Goal: Task Accomplishment & Management: Manage account settings

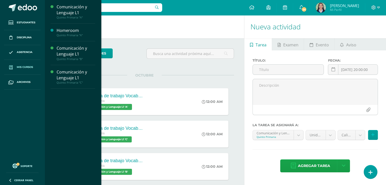
click at [23, 68] on span "Mis cursos" at bounding box center [25, 67] width 16 height 4
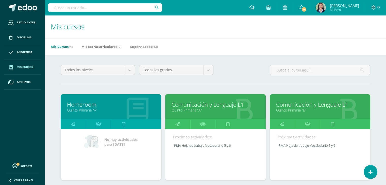
click at [190, 107] on link "Comunicación y Lenguaje L1" at bounding box center [216, 105] width 88 height 8
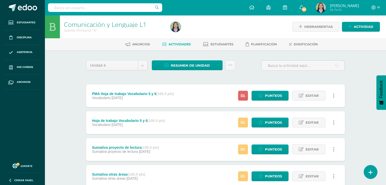
click at [181, 44] on span "Actividades" at bounding box center [180, 44] width 22 height 4
click at [181, 65] on span "Resumen de unidad" at bounding box center [190, 65] width 39 height 9
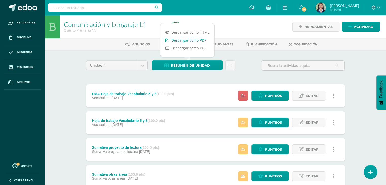
click at [179, 40] on link "Descargar como PDF" at bounding box center [188, 40] width 54 height 8
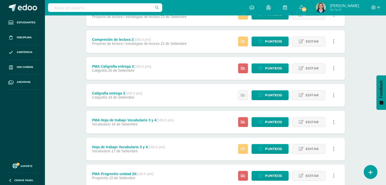
scroll to position [297, 0]
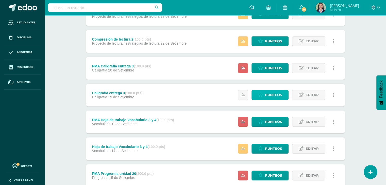
click at [265, 96] on span "Punteos" at bounding box center [273, 94] width 17 height 9
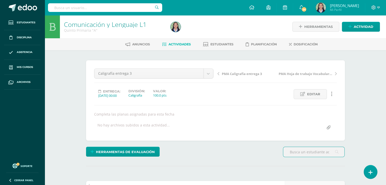
click at [175, 45] on span "Actividades" at bounding box center [180, 44] width 22 height 4
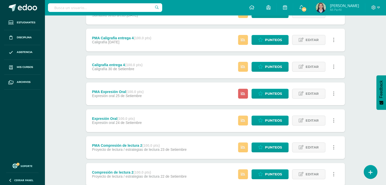
scroll to position [154, 0]
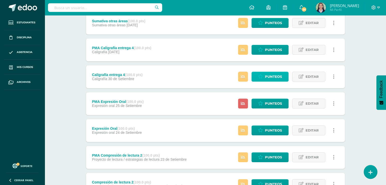
click at [265, 75] on link "Punteos" at bounding box center [270, 77] width 37 height 10
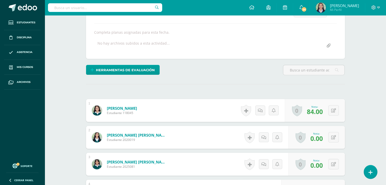
scroll to position [145, 0]
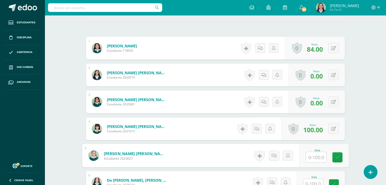
click at [312, 160] on input "text" at bounding box center [316, 157] width 20 height 10
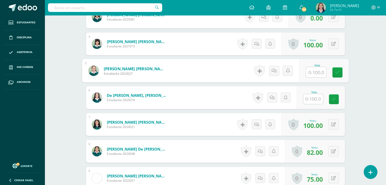
scroll to position [234, 0]
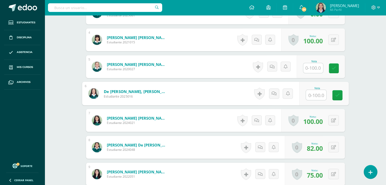
click at [316, 96] on input "text" at bounding box center [316, 95] width 20 height 10
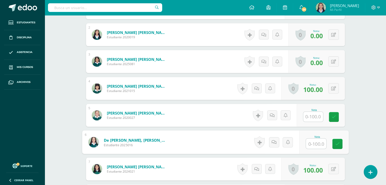
scroll to position [185, 0]
type input "75"
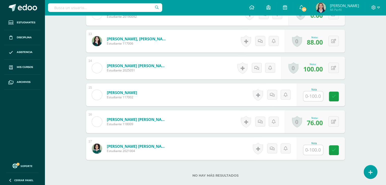
scroll to position [508, 0]
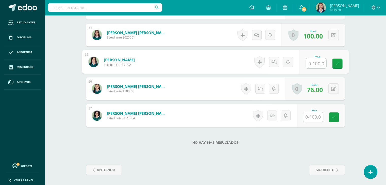
click at [313, 63] on input "text" at bounding box center [316, 63] width 20 height 10
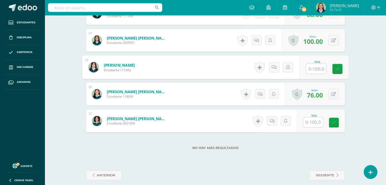
scroll to position [503, 0]
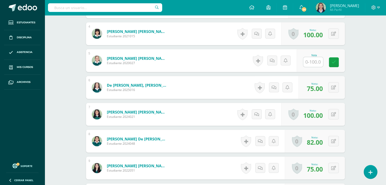
scroll to position [242, 0]
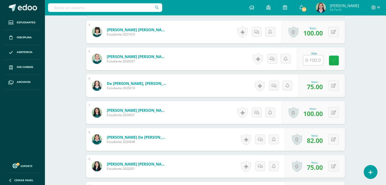
click at [333, 59] on icon at bounding box center [334, 60] width 4 height 4
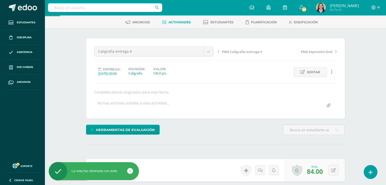
scroll to position [0, 0]
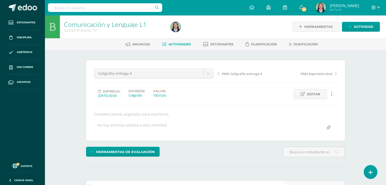
click at [178, 45] on span "Actividades" at bounding box center [180, 44] width 22 height 4
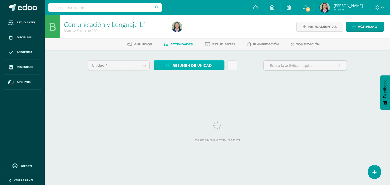
click at [190, 67] on span "Resumen de unidad" at bounding box center [192, 65] width 39 height 9
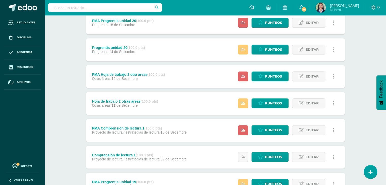
scroll to position [451, 0]
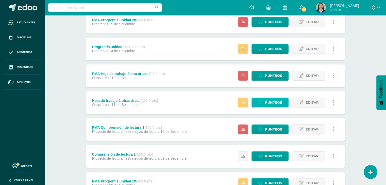
click at [275, 103] on span "Punteos" at bounding box center [273, 102] width 17 height 9
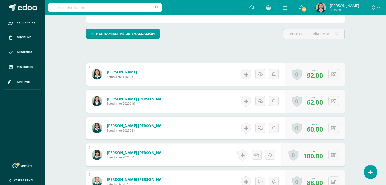
scroll to position [118, 0]
click at [330, 71] on div "0 [GEOGRAPHIC_DATA] Logros obtenidos Aún no hay logros agregados Nota: 92.00" at bounding box center [315, 74] width 60 height 23
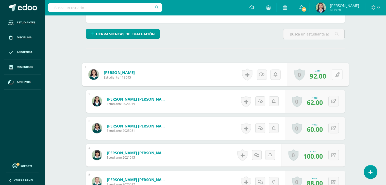
click at [336, 74] on icon at bounding box center [337, 74] width 5 height 4
type input "55."
click at [334, 103] on button at bounding box center [334, 101] width 10 height 10
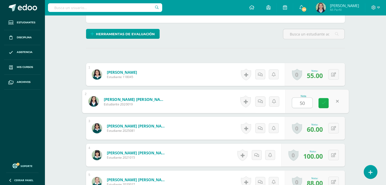
type input "50."
click at [324, 102] on icon at bounding box center [324, 103] width 5 height 4
click at [332, 128] on button at bounding box center [334, 128] width 10 height 10
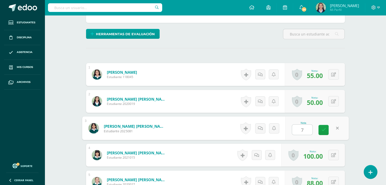
type input "72"
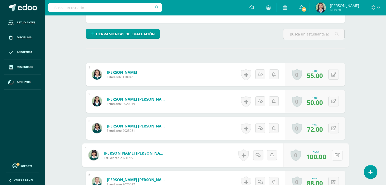
click at [331, 157] on div "0 Logros Logros obtenidos Aún no hay logros agregados Nota: 100.00" at bounding box center [316, 156] width 66 height 24
click at [337, 156] on icon at bounding box center [337, 155] width 5 height 4
type input "67"
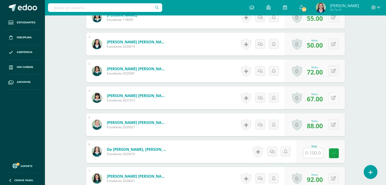
scroll to position [185, 0]
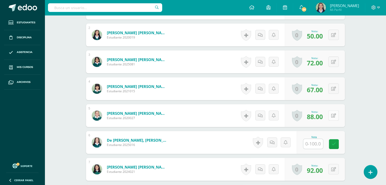
click at [334, 114] on button at bounding box center [334, 115] width 10 height 10
type input "3"
click at [320, 119] on link at bounding box center [324, 118] width 10 height 10
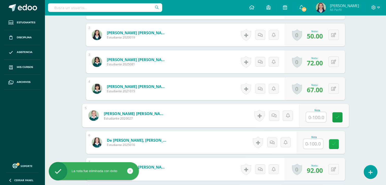
click at [332, 147] on link at bounding box center [334, 144] width 10 height 10
type input "84"
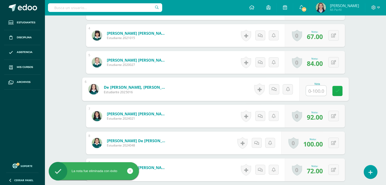
scroll to position [247, 0]
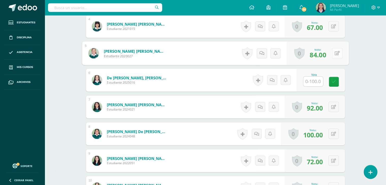
click at [334, 52] on button at bounding box center [337, 53] width 11 height 11
click at [317, 80] on input "text" at bounding box center [314, 82] width 20 height 10
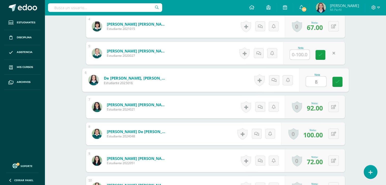
type input "84"
click at [320, 56] on icon at bounding box center [321, 55] width 4 height 4
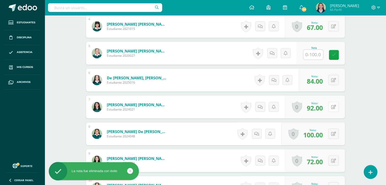
click at [331, 109] on div "0 Logros Logros obtenidos Aún no hay logros agregados Nota: 92.00" at bounding box center [315, 107] width 60 height 23
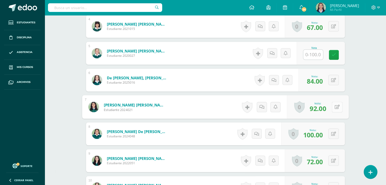
click at [338, 108] on icon at bounding box center [337, 107] width 5 height 4
type input "62"
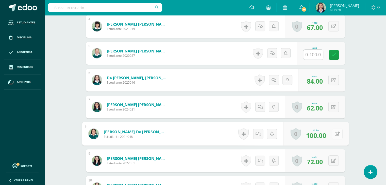
click at [335, 133] on icon at bounding box center [337, 134] width 5 height 4
type input "65"
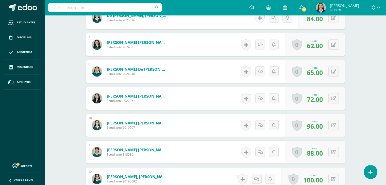
scroll to position [310, 0]
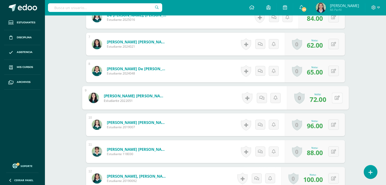
click at [334, 96] on button at bounding box center [337, 98] width 11 height 11
type input "60"
click at [332, 126] on div "0 Logros Logros obtenidos Aún no hay logros agregados Nota: 96.00" at bounding box center [315, 125] width 60 height 23
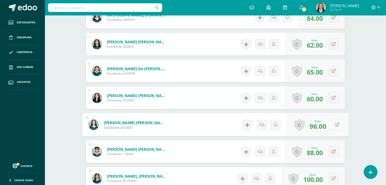
click at [332, 120] on button at bounding box center [337, 125] width 11 height 11
type input "75"
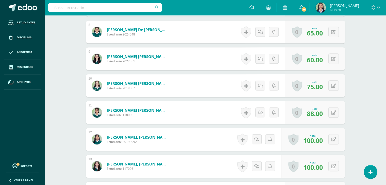
scroll to position [358, 0]
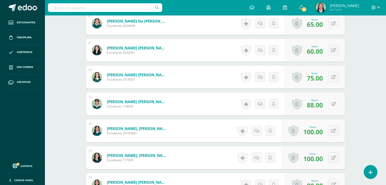
click at [332, 104] on div "0 Logros Logros obtenidos Aún no hay logros agregados Nota: 88.00" at bounding box center [315, 104] width 60 height 23
click at [338, 103] on icon at bounding box center [337, 104] width 5 height 4
type input "62"
click at [334, 131] on button at bounding box center [334, 131] width 10 height 10
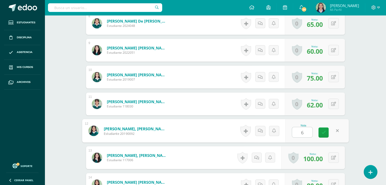
type input "66"
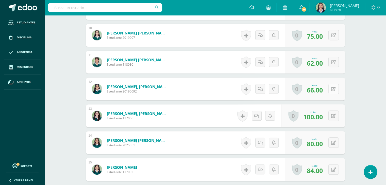
scroll to position [432, 0]
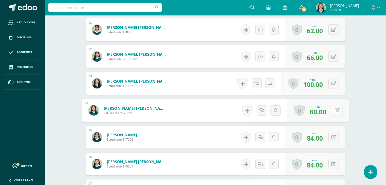
click at [337, 108] on button at bounding box center [337, 110] width 11 height 11
type input "72"
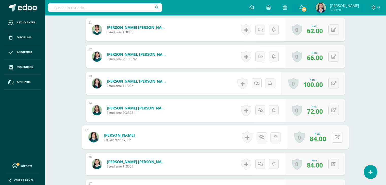
click at [335, 140] on button at bounding box center [337, 137] width 11 height 11
type input "60"
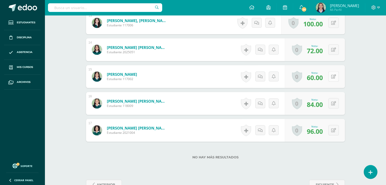
scroll to position [493, 0]
click at [333, 101] on button at bounding box center [337, 103] width 11 height 11
type input "85"
click at [333, 129] on button at bounding box center [337, 130] width 11 height 11
type input "54"
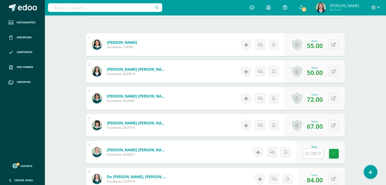
scroll to position [148, 0]
click at [332, 153] on icon at bounding box center [334, 154] width 4 height 4
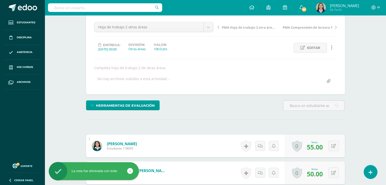
scroll to position [0, 0]
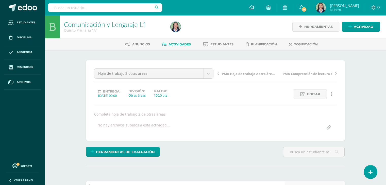
click at [174, 43] on span "Actividades" at bounding box center [180, 44] width 22 height 4
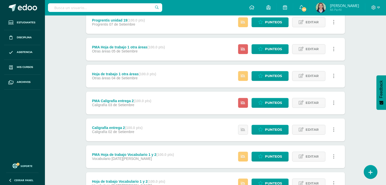
scroll to position [780, 0]
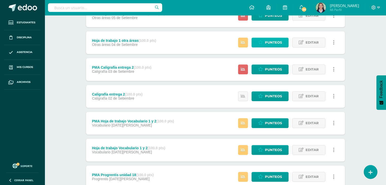
click at [269, 40] on span "Punteos" at bounding box center [273, 42] width 17 height 9
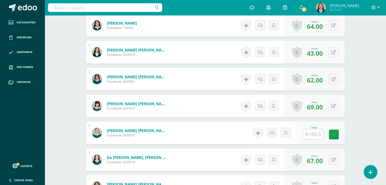
scroll to position [168, 0]
click at [318, 134] on input "text" at bounding box center [316, 134] width 20 height 10
type input "67"
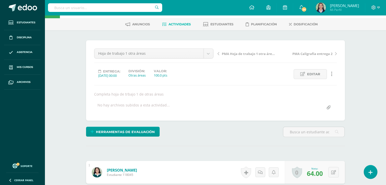
scroll to position [0, 0]
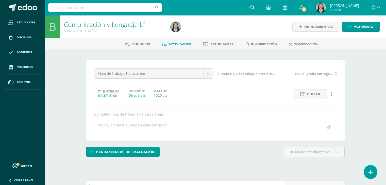
drag, startPoint x: 183, startPoint y: 44, endPoint x: 176, endPoint y: 44, distance: 6.6
click at [176, 44] on span "Actividades" at bounding box center [180, 44] width 22 height 4
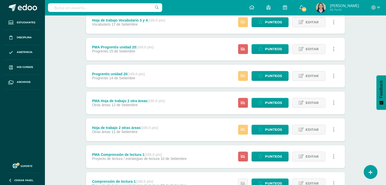
scroll to position [405, 0]
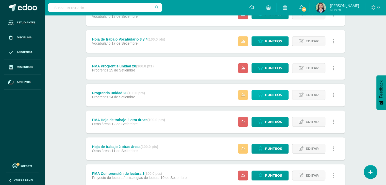
click at [274, 96] on span "Punteos" at bounding box center [273, 94] width 17 height 9
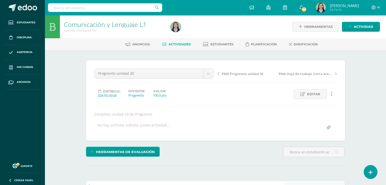
click at [230, 74] on span "PMA Progrentis unidad 20" at bounding box center [242, 74] width 41 height 5
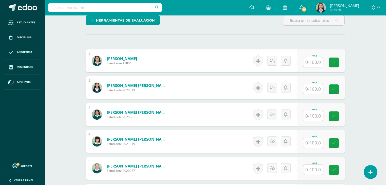
scroll to position [132, 0]
click at [313, 116] on input "text" at bounding box center [314, 116] width 20 height 10
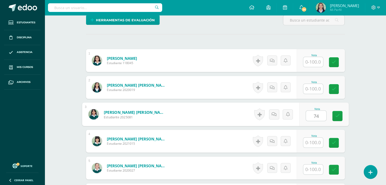
type input "74"
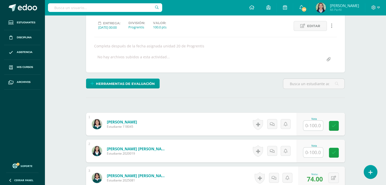
scroll to position [25, 0]
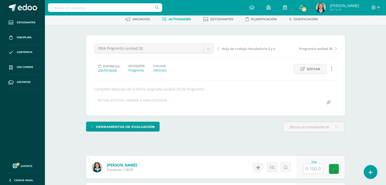
click at [184, 19] on span "Actividades" at bounding box center [180, 19] width 22 height 4
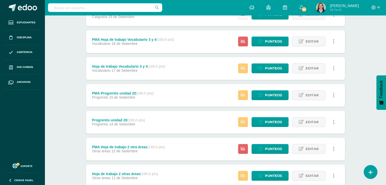
scroll to position [356, 0]
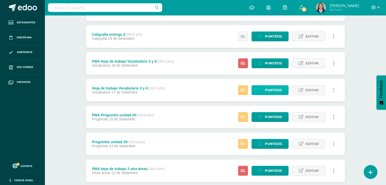
click at [265, 89] on link "Punteos" at bounding box center [270, 90] width 37 height 10
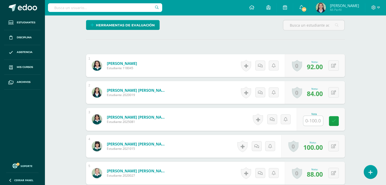
scroll to position [127, 0]
click at [311, 120] on input "text" at bounding box center [314, 121] width 20 height 10
type input "0"
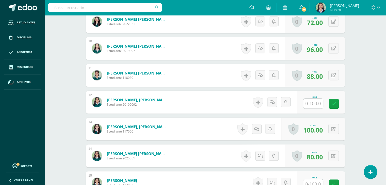
scroll to position [407, 0]
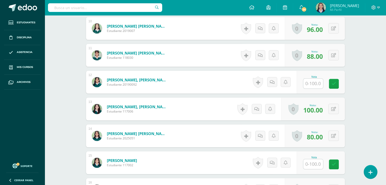
click at [311, 86] on input "text" at bounding box center [314, 84] width 20 height 10
type input "0"
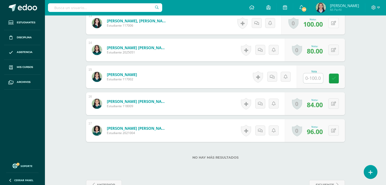
scroll to position [508, 0]
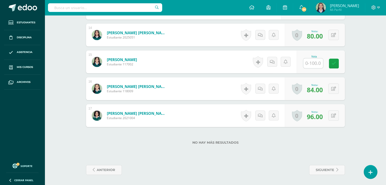
click at [309, 61] on input "text" at bounding box center [314, 63] width 20 height 10
type input "72"
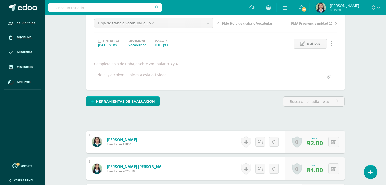
scroll to position [0, 0]
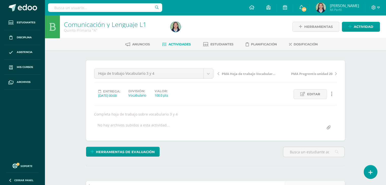
click at [174, 44] on span "Actividades" at bounding box center [180, 44] width 22 height 4
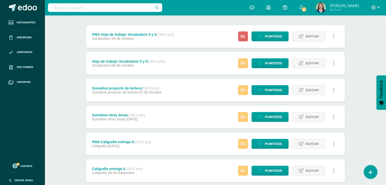
scroll to position [51, 0]
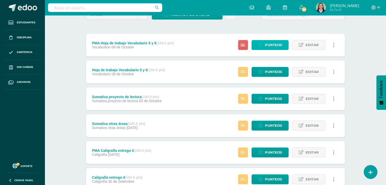
click at [263, 45] on icon at bounding box center [260, 45] width 5 height 4
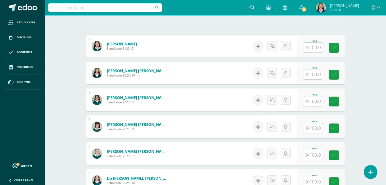
scroll to position [147, 0]
click at [318, 100] on input "text" at bounding box center [314, 101] width 20 height 10
type input "59"
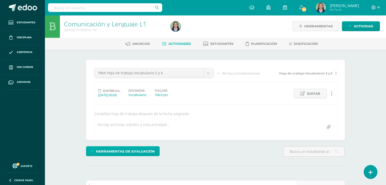
scroll to position [0, 0]
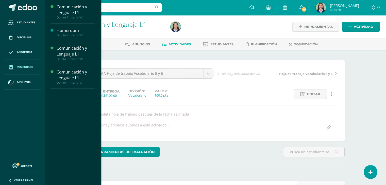
click at [18, 66] on span "Mis cursos" at bounding box center [25, 67] width 16 height 4
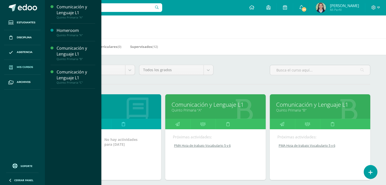
click at [297, 103] on link "Comunicación y Lenguaje L1" at bounding box center [320, 105] width 88 height 8
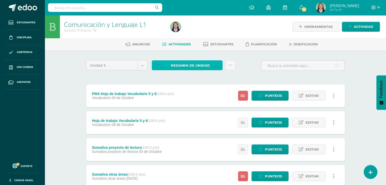
click at [176, 64] on span "Resumen de unidad" at bounding box center [190, 65] width 39 height 9
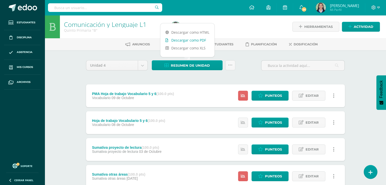
click at [177, 40] on link "Descargar como PDF" at bounding box center [188, 40] width 54 height 8
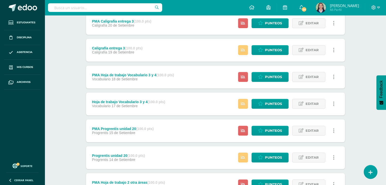
scroll to position [339, 0]
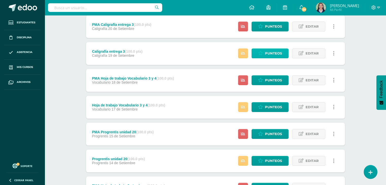
click at [276, 56] on span "Punteos" at bounding box center [273, 53] width 17 height 9
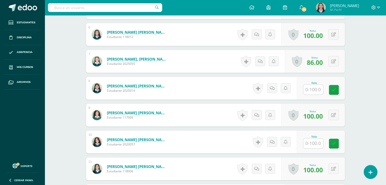
scroll to position [305, 0]
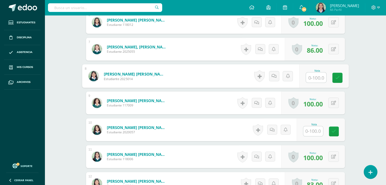
click at [312, 78] on input "text" at bounding box center [316, 78] width 20 height 10
type input "75"
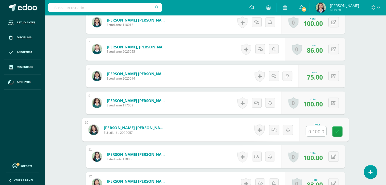
click at [316, 132] on input "text" at bounding box center [316, 131] width 20 height 10
type input "75"
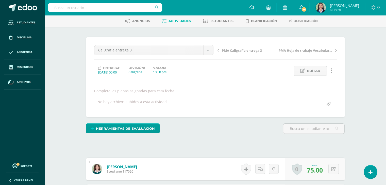
scroll to position [0, 0]
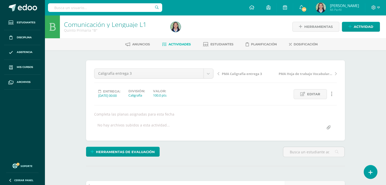
click at [185, 44] on span "Actividades" at bounding box center [180, 44] width 22 height 4
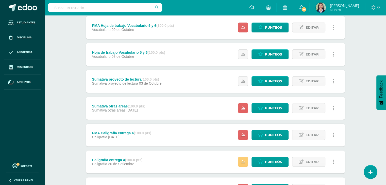
scroll to position [102, 0]
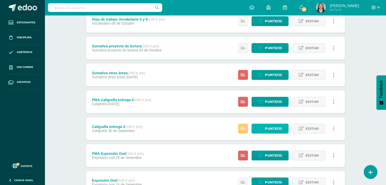
click at [270, 126] on span "Punteos" at bounding box center [273, 128] width 17 height 9
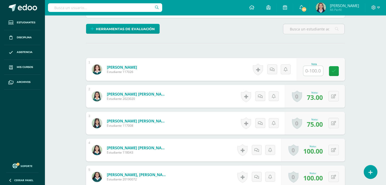
scroll to position [127, 0]
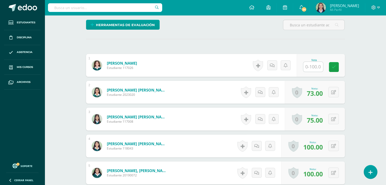
click at [317, 63] on input "text" at bounding box center [314, 67] width 20 height 10
type input "75"
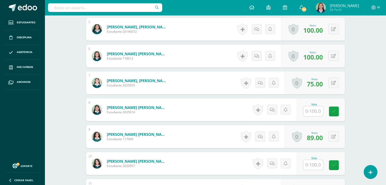
scroll to position [280, 0]
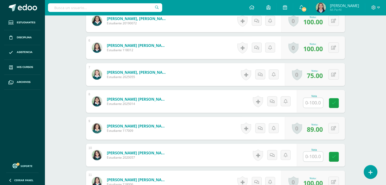
click at [314, 102] on input "text" at bounding box center [314, 103] width 20 height 10
type input "75"
drag, startPoint x: 314, startPoint y: 159, endPoint x: 316, endPoint y: 161, distance: 2.9
click at [314, 159] on input "text" at bounding box center [314, 157] width 20 height 10
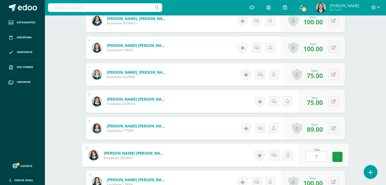
type input "75"
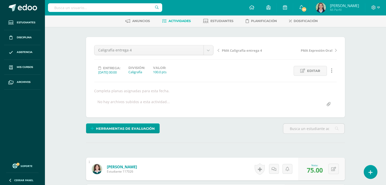
scroll to position [0, 0]
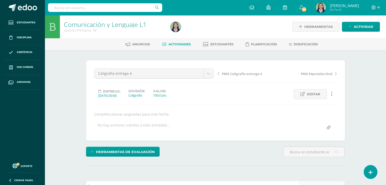
click at [176, 43] on span "Actividades" at bounding box center [180, 44] width 22 height 4
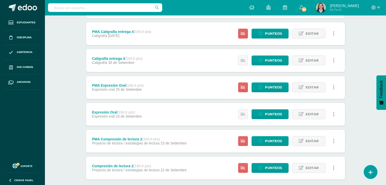
scroll to position [178, 0]
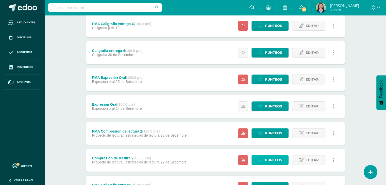
click at [273, 159] on span "Punteos" at bounding box center [273, 160] width 17 height 9
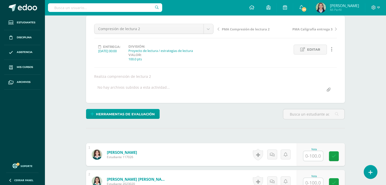
scroll to position [76, 0]
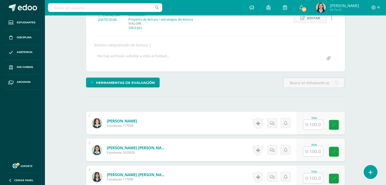
click at [314, 124] on input "text" at bounding box center [314, 125] width 20 height 10
type input "84"
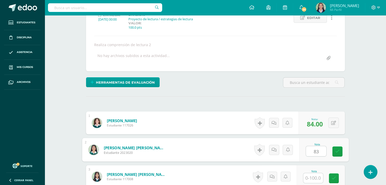
type input "83"
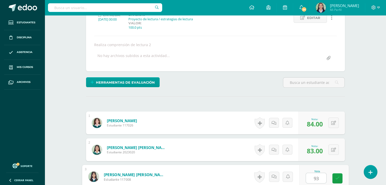
type input "93"
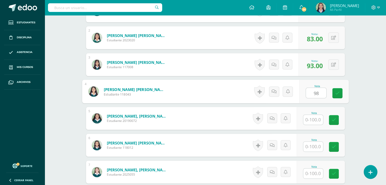
type input "98"
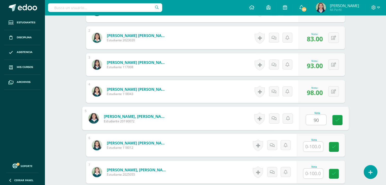
type input "90"
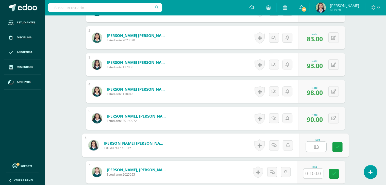
type input "83"
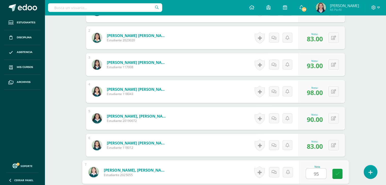
type input "95"
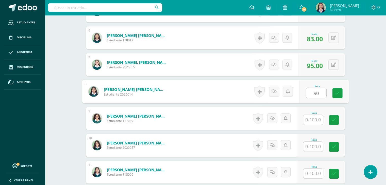
type input "90"
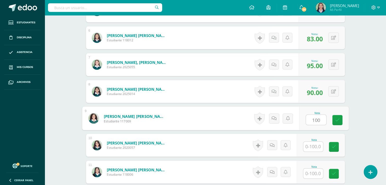
type input "100"
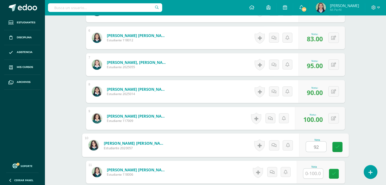
type input "92"
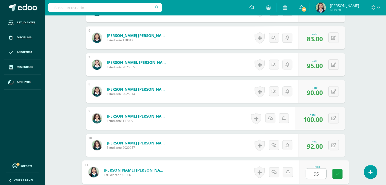
type input "95"
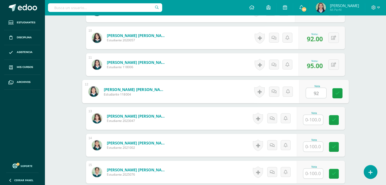
type input "92"
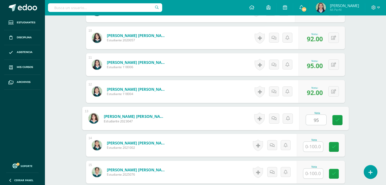
type input "95"
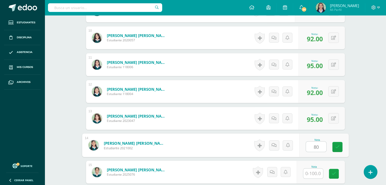
type input "80"
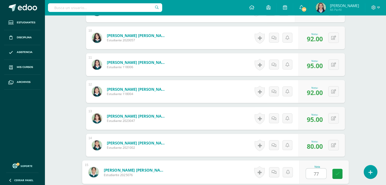
type input "77"
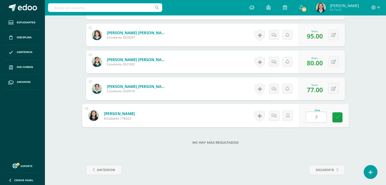
type input "70"
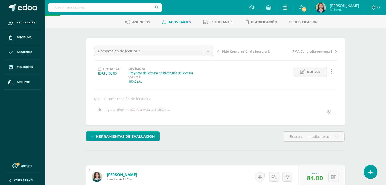
scroll to position [0, 0]
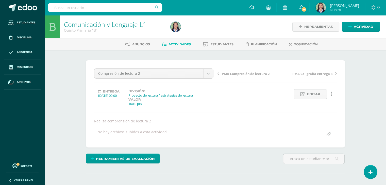
click at [177, 42] on span "Actividades" at bounding box center [180, 44] width 22 height 4
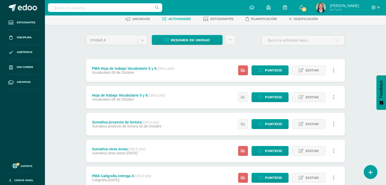
scroll to position [51, 0]
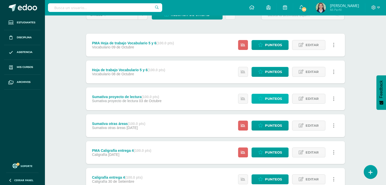
click at [269, 97] on span "Punteos" at bounding box center [273, 98] width 17 height 9
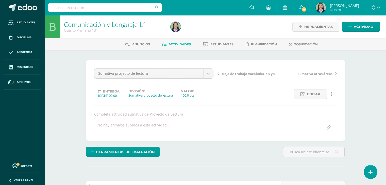
click at [184, 44] on span "Actividades" at bounding box center [180, 44] width 22 height 4
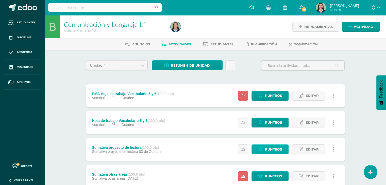
scroll to position [25, 0]
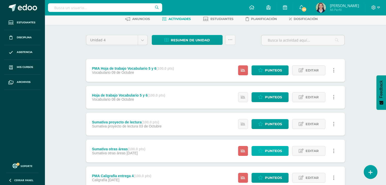
click at [266, 151] on span "Punteos" at bounding box center [273, 151] width 17 height 9
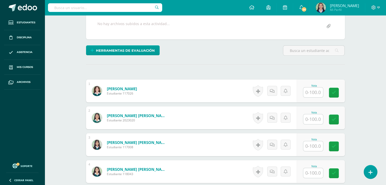
scroll to position [102, 0]
click at [311, 94] on input "text" at bounding box center [316, 93] width 20 height 10
type input "52"
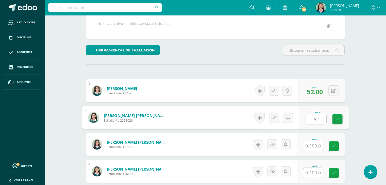
type input "52"
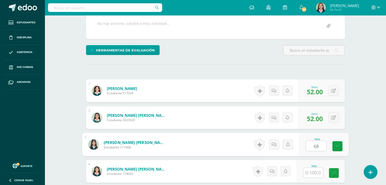
type input "68"
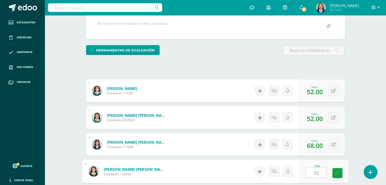
type input "72"
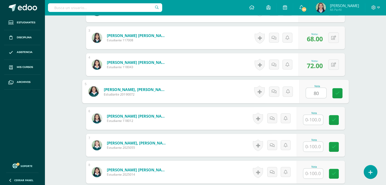
type input "80"
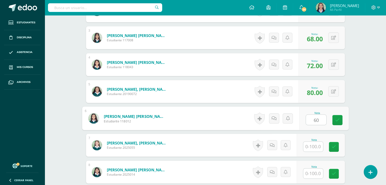
type input "60"
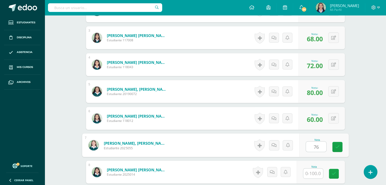
type input "76"
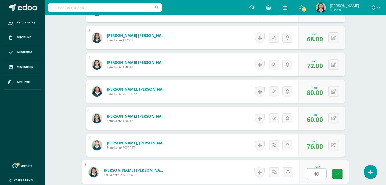
type input "40"
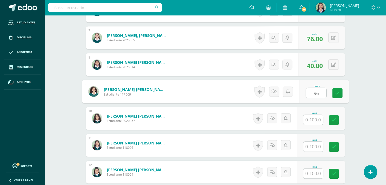
type input "96"
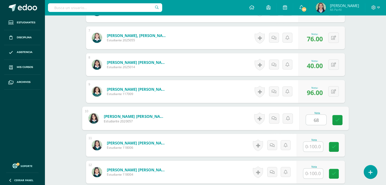
type input "68"
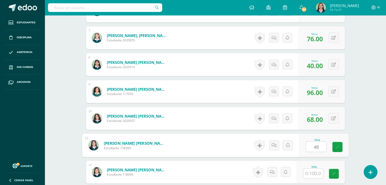
type input "48"
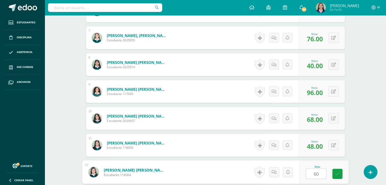
type input "60"
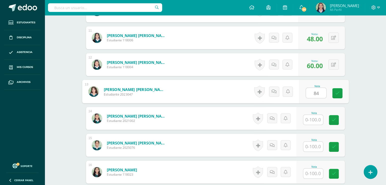
type input "84"
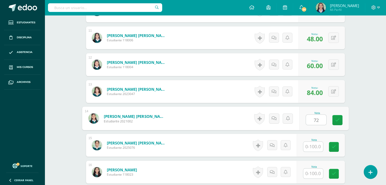
type input "72"
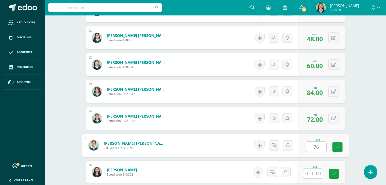
type input "76"
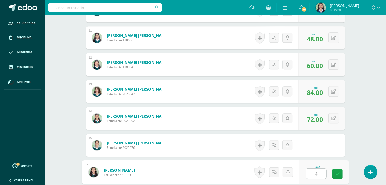
type input "44"
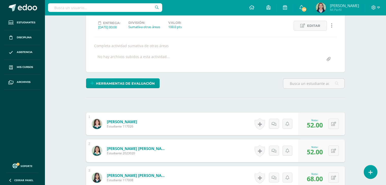
scroll to position [0, 0]
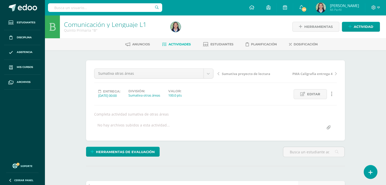
click at [181, 45] on span "Actividades" at bounding box center [180, 44] width 22 height 4
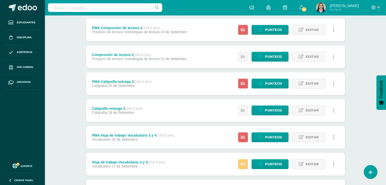
scroll to position [349, 0]
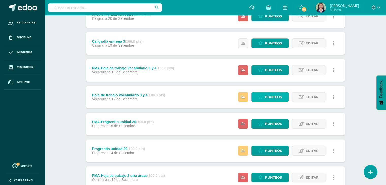
click at [274, 97] on span "Punteos" at bounding box center [273, 96] width 17 height 9
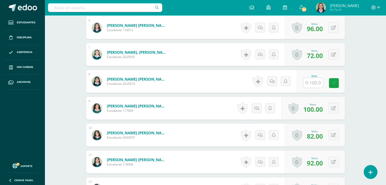
scroll to position [305, 0]
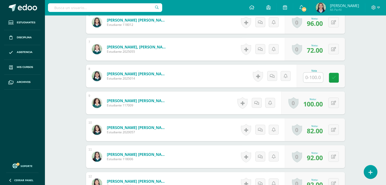
click at [312, 77] on input "text" at bounding box center [314, 78] width 20 height 10
type input "100"
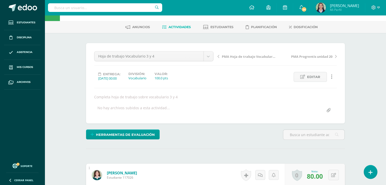
scroll to position [0, 0]
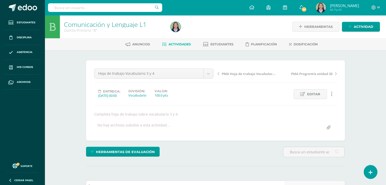
click at [172, 45] on span "Actividades" at bounding box center [180, 44] width 22 height 4
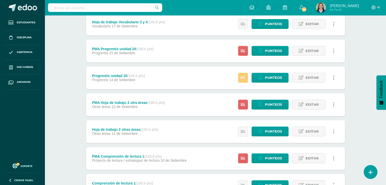
scroll to position [425, 0]
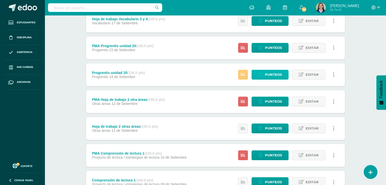
click at [280, 75] on span "Punteos" at bounding box center [273, 74] width 17 height 9
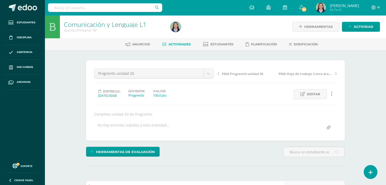
click at [236, 74] on span "PMA Progrentis unidad 20" at bounding box center [242, 74] width 41 height 5
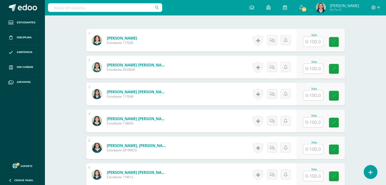
scroll to position [153, 0]
click at [319, 147] on input "text" at bounding box center [314, 149] width 20 height 10
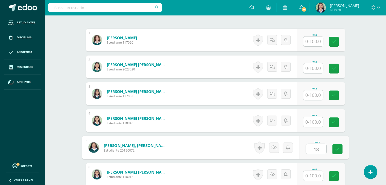
type input "18"
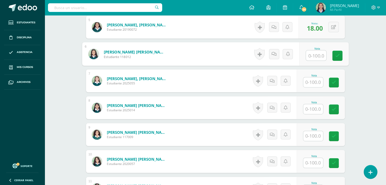
scroll to position [280, 0]
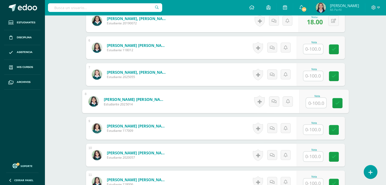
click at [318, 99] on input "text" at bounding box center [316, 103] width 20 height 10
type input "95"
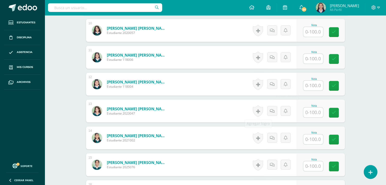
scroll to position [407, 0]
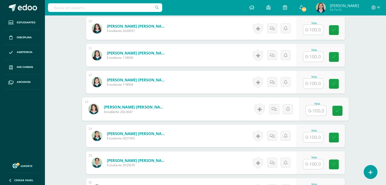
click at [316, 107] on input "text" at bounding box center [316, 111] width 20 height 10
type input "8"
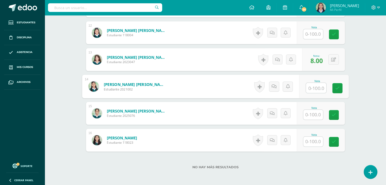
scroll to position [481, 0]
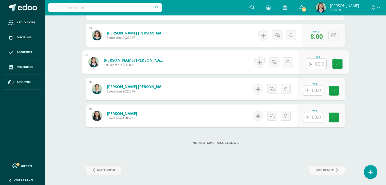
click at [303, 90] on div "Nota" at bounding box center [321, 89] width 48 height 23
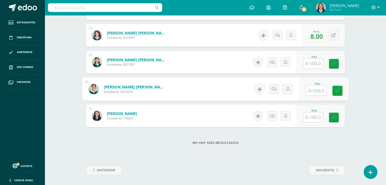
click at [308, 90] on input "text" at bounding box center [316, 91] width 20 height 10
type input "46"
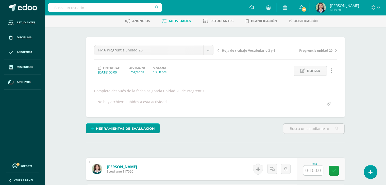
scroll to position [0, 0]
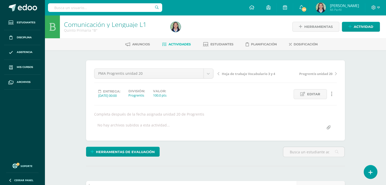
click at [176, 43] on span "Actividades" at bounding box center [180, 44] width 22 height 4
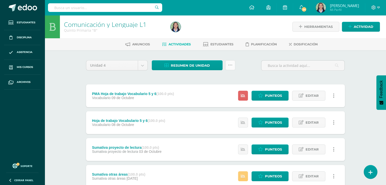
click at [229, 66] on icon at bounding box center [230, 65] width 4 height 4
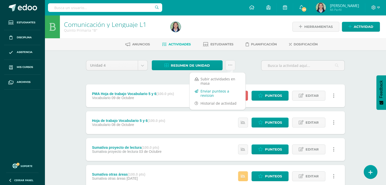
click at [209, 94] on link "Enviar punteos a revision" at bounding box center [218, 93] width 56 height 12
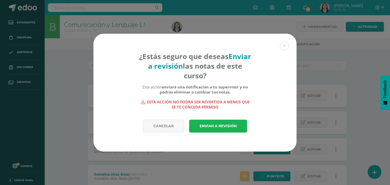
click at [210, 124] on link "Enviar a revisión" at bounding box center [218, 126] width 58 height 13
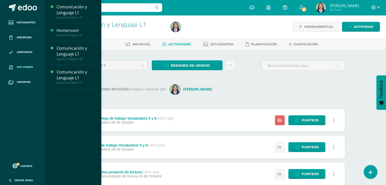
click at [22, 65] on span "Mis cursos" at bounding box center [25, 67] width 16 height 4
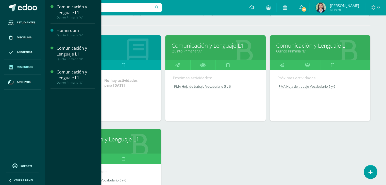
scroll to position [127, 0]
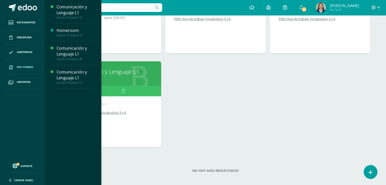
click at [122, 71] on link "Comunicación y Lenguaje L1" at bounding box center [111, 72] width 88 height 8
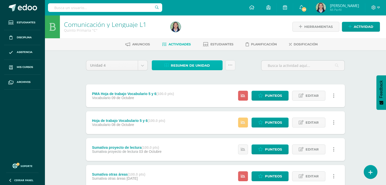
click at [190, 67] on span "Resumen de unidad" at bounding box center [190, 65] width 39 height 9
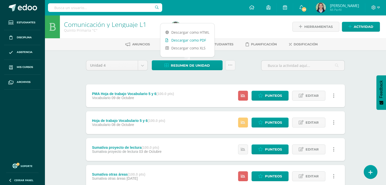
click at [187, 41] on link "Descargar como PDF" at bounding box center [188, 40] width 54 height 8
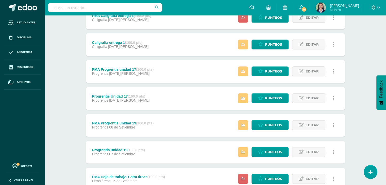
scroll to position [618, 0]
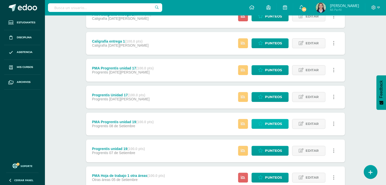
click at [265, 123] on link "Punteos" at bounding box center [270, 124] width 37 height 10
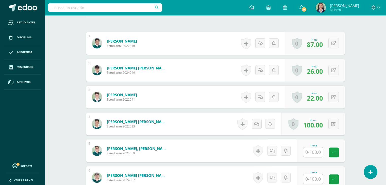
scroll to position [152, 0]
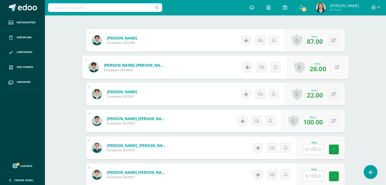
click at [336, 65] on button at bounding box center [337, 67] width 11 height 11
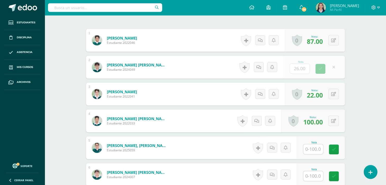
scroll to position [153, 0]
click at [322, 67] on icon at bounding box center [324, 69] width 5 height 4
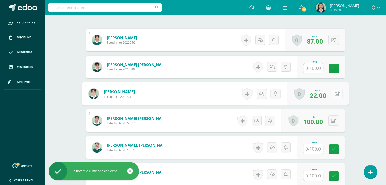
click at [337, 96] on button at bounding box center [337, 94] width 11 height 11
type input "84"
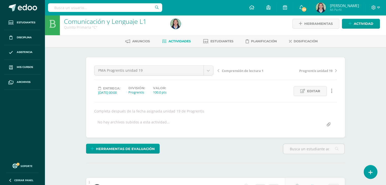
scroll to position [0, 0]
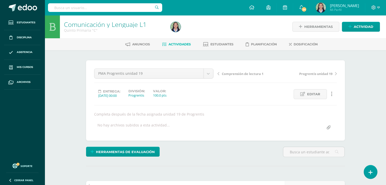
click at [179, 44] on span "Actividades" at bounding box center [180, 44] width 22 height 4
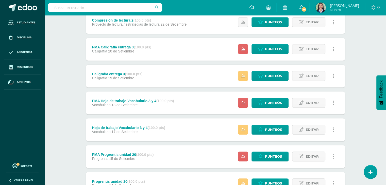
scroll to position [349, 0]
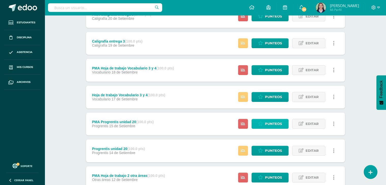
click at [274, 122] on span "Punteos" at bounding box center [273, 123] width 17 height 9
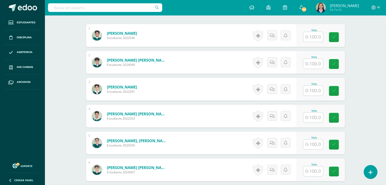
scroll to position [157, 0]
click at [319, 87] on input "text" at bounding box center [316, 91] width 20 height 10
type input "74"
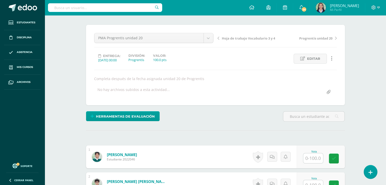
scroll to position [0, 0]
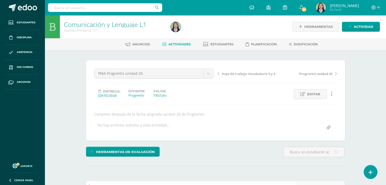
click at [175, 45] on span "Actividades" at bounding box center [180, 44] width 22 height 4
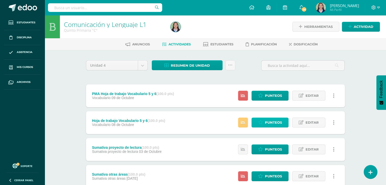
click at [266, 123] on span "Punteos" at bounding box center [273, 122] width 17 height 9
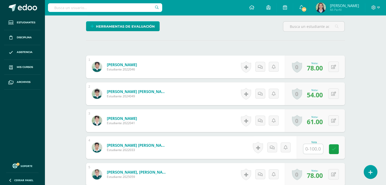
scroll to position [153, 0]
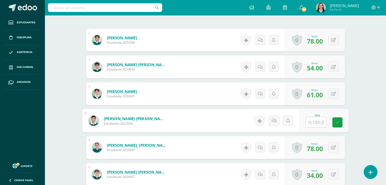
click at [317, 123] on input "text" at bounding box center [316, 122] width 20 height 10
type input "100"
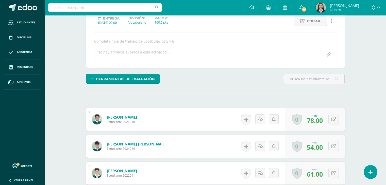
scroll to position [26, 0]
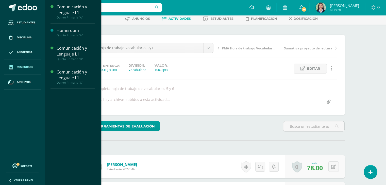
click at [22, 68] on span "Mis cursos" at bounding box center [25, 67] width 16 height 4
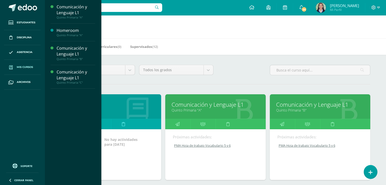
click at [197, 105] on link "Comunicación y Lenguaje L1" at bounding box center [216, 105] width 88 height 8
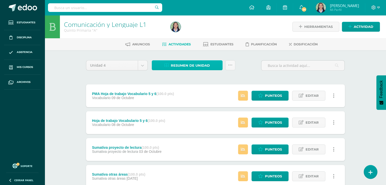
click at [179, 64] on span "Resumen de unidad" at bounding box center [190, 65] width 39 height 9
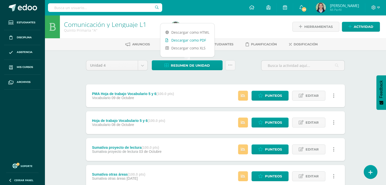
click at [186, 40] on link "Descargar como PDF" at bounding box center [188, 40] width 54 height 8
click at [183, 41] on link "Descargar como PDF" at bounding box center [188, 40] width 54 height 8
